Goal: Task Accomplishment & Management: Complete application form

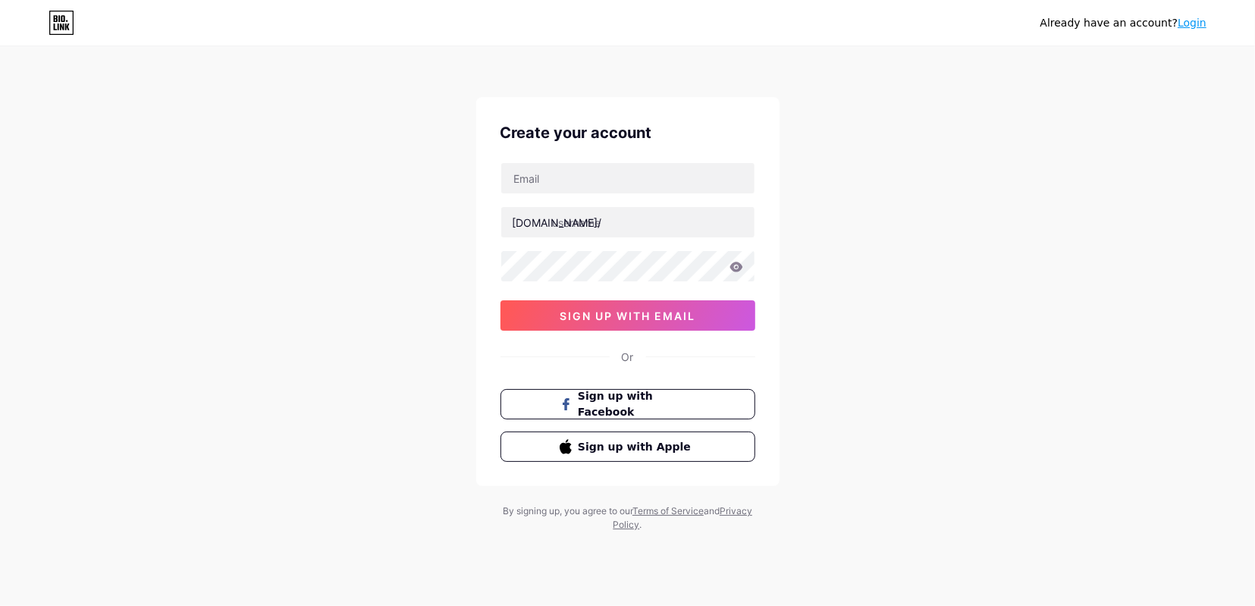
click at [594, 175] on input "text" at bounding box center [627, 178] width 253 height 30
click at [535, 177] on input "[EMAIL_ADDRESS][DOMAIN_NAME]" at bounding box center [627, 178] width 253 height 30
type input "[EMAIL_ADDRESS][DOMAIN_NAME]"
click at [625, 230] on input "text" at bounding box center [627, 222] width 253 height 30
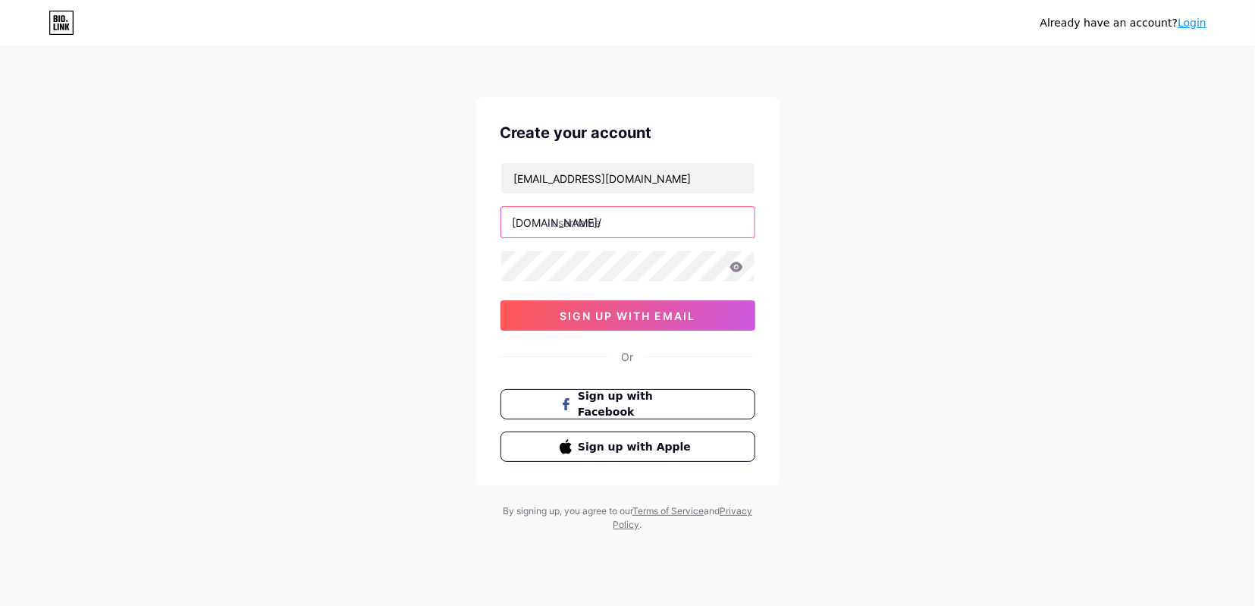
paste input "vaeten12"
type input "vaeten12"
click at [607, 315] on span "sign up with email" at bounding box center [628, 315] width 136 height 13
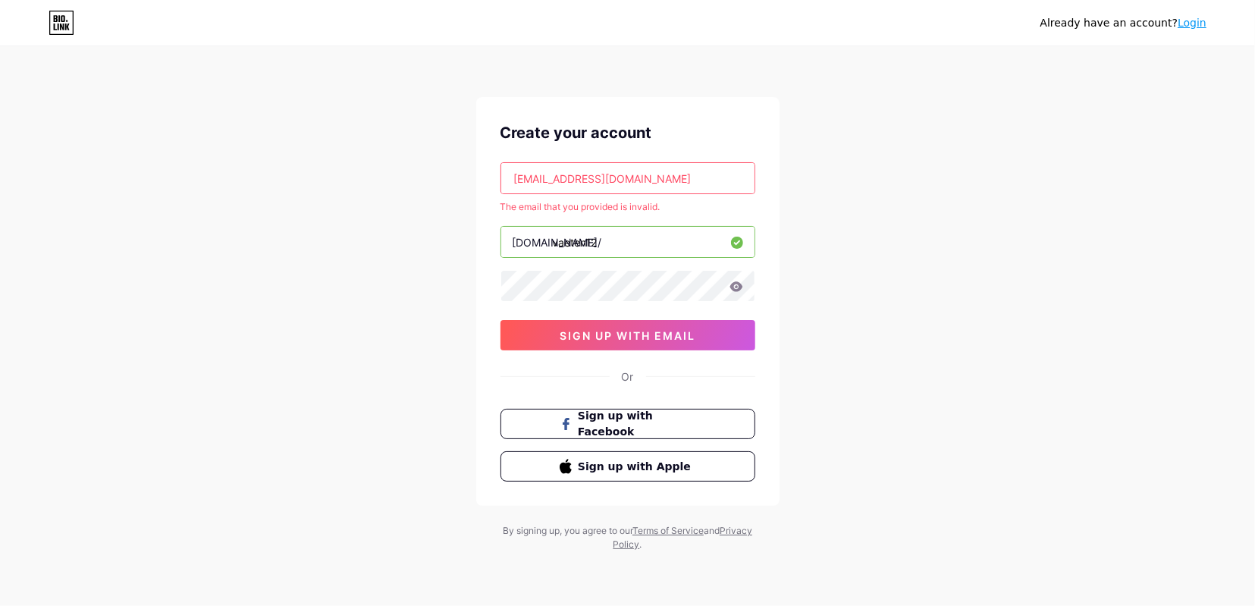
click at [666, 181] on input "[EMAIL_ADDRESS][DOMAIN_NAME]" at bounding box center [627, 178] width 253 height 30
paste input "yiwad26187@ekuali"
click at [660, 341] on button "sign up with email" at bounding box center [627, 335] width 255 height 30
click at [686, 182] on input "[EMAIL_ADDRESS][DOMAIN_NAME]" at bounding box center [627, 178] width 253 height 30
click at [630, 329] on span "sign up with email" at bounding box center [628, 335] width 136 height 13
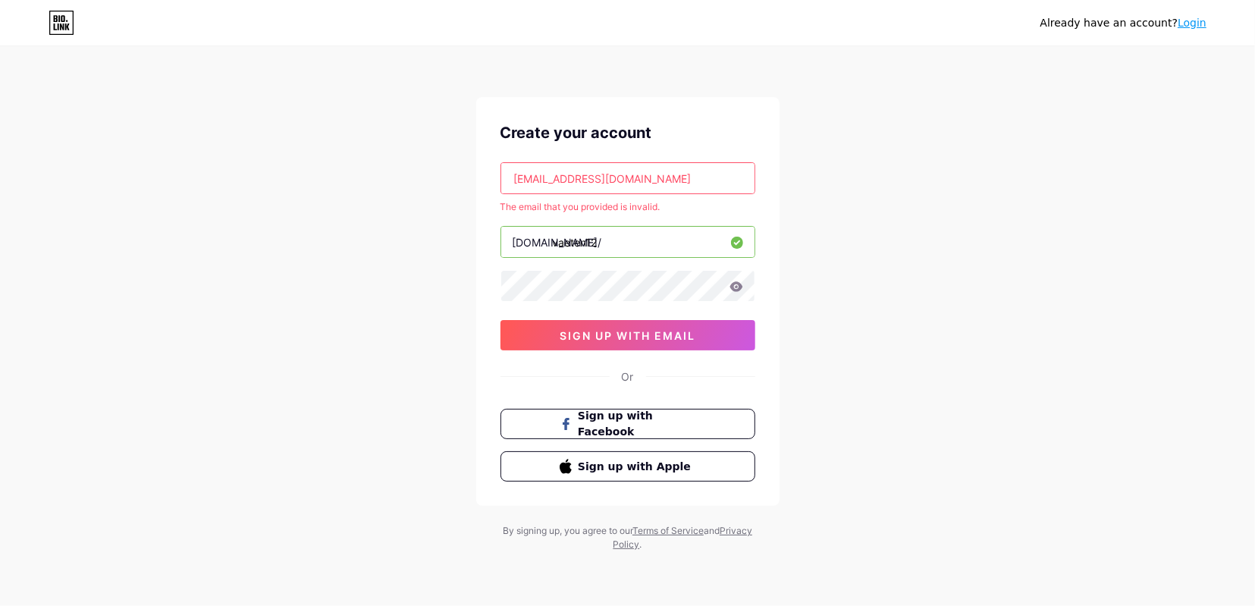
click at [680, 182] on input "[EMAIL_ADDRESS][DOMAIN_NAME]" at bounding box center [627, 178] width 253 height 30
paste input "vaeten12@mediaholy"
click at [655, 334] on span "sign up with email" at bounding box center [628, 335] width 136 height 13
drag, startPoint x: 567, startPoint y: 181, endPoint x: 773, endPoint y: 196, distance: 206.8
click at [754, 193] on input "[EMAIL_ADDRESS][DOMAIN_NAME]" at bounding box center [627, 178] width 253 height 30
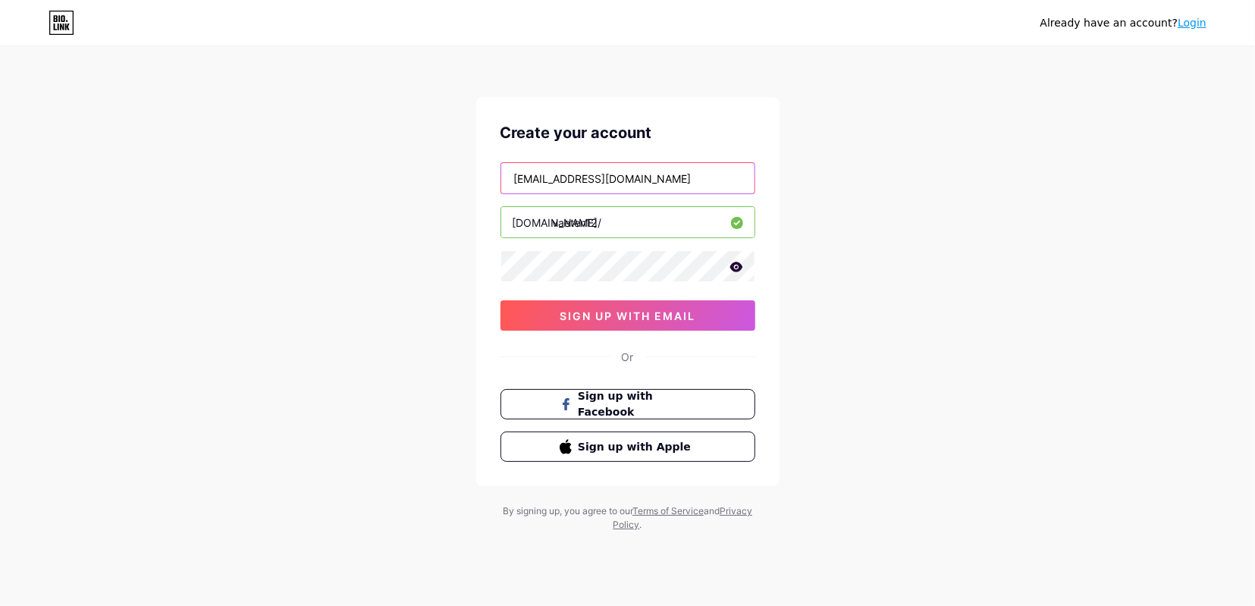
type input "[EMAIL_ADDRESS][DOMAIN_NAME]"
click at [932, 338] on div "Already have an account? Login Create your account [EMAIL_ADDRESS][DOMAIN_NAME]…" at bounding box center [627, 290] width 1255 height 580
click at [932, 304] on div "Already have an account? Login Create your account [EMAIL_ADDRESS][DOMAIN_NAME]…" at bounding box center [627, 290] width 1255 height 580
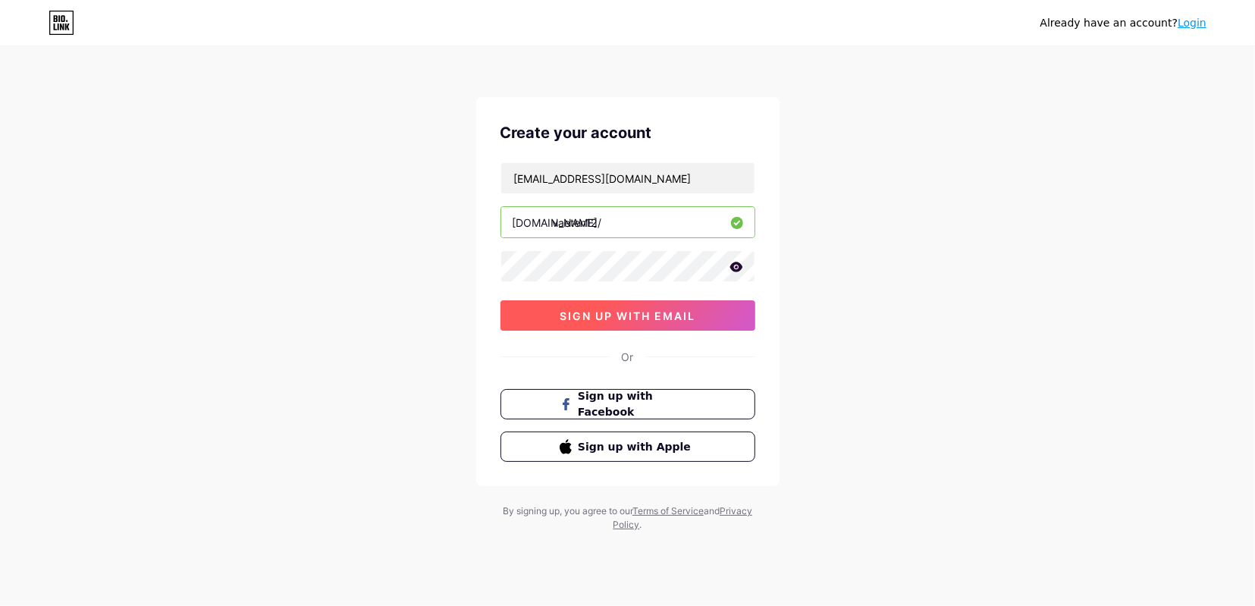
click at [704, 319] on button "sign up with email" at bounding box center [627, 315] width 255 height 30
